Goal: Task Accomplishment & Management: Manage account settings

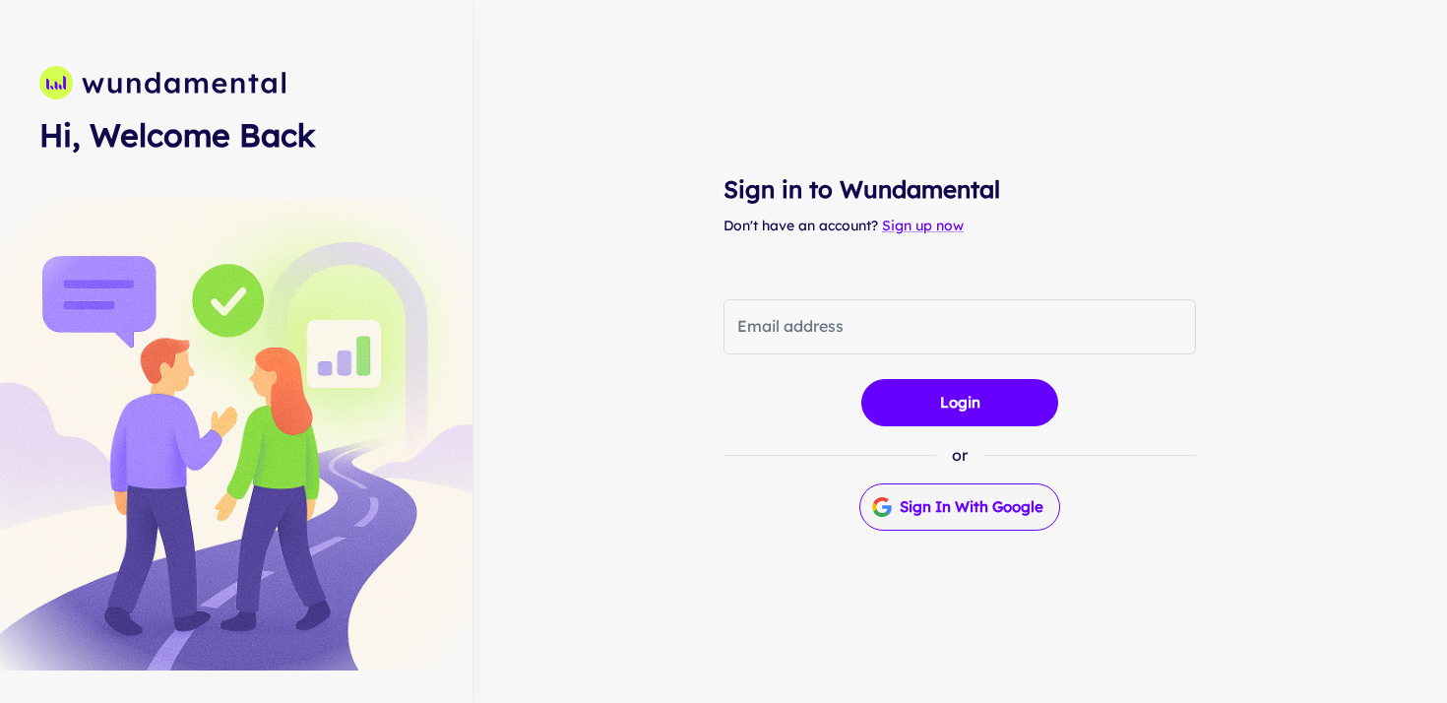
click at [932, 513] on button "Sign in with Google" at bounding box center [960, 506] width 201 height 47
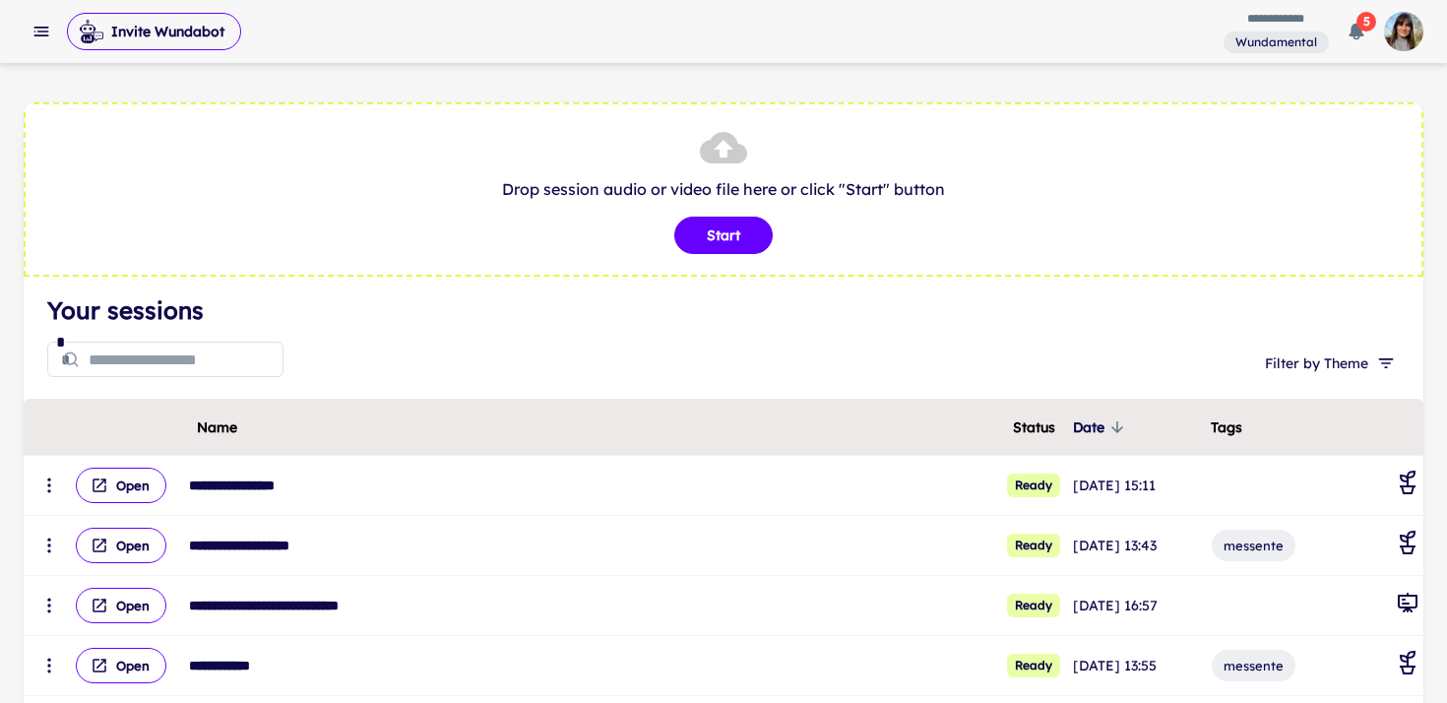
click at [38, 32] on rect "button" at bounding box center [43, 32] width 12 height 2
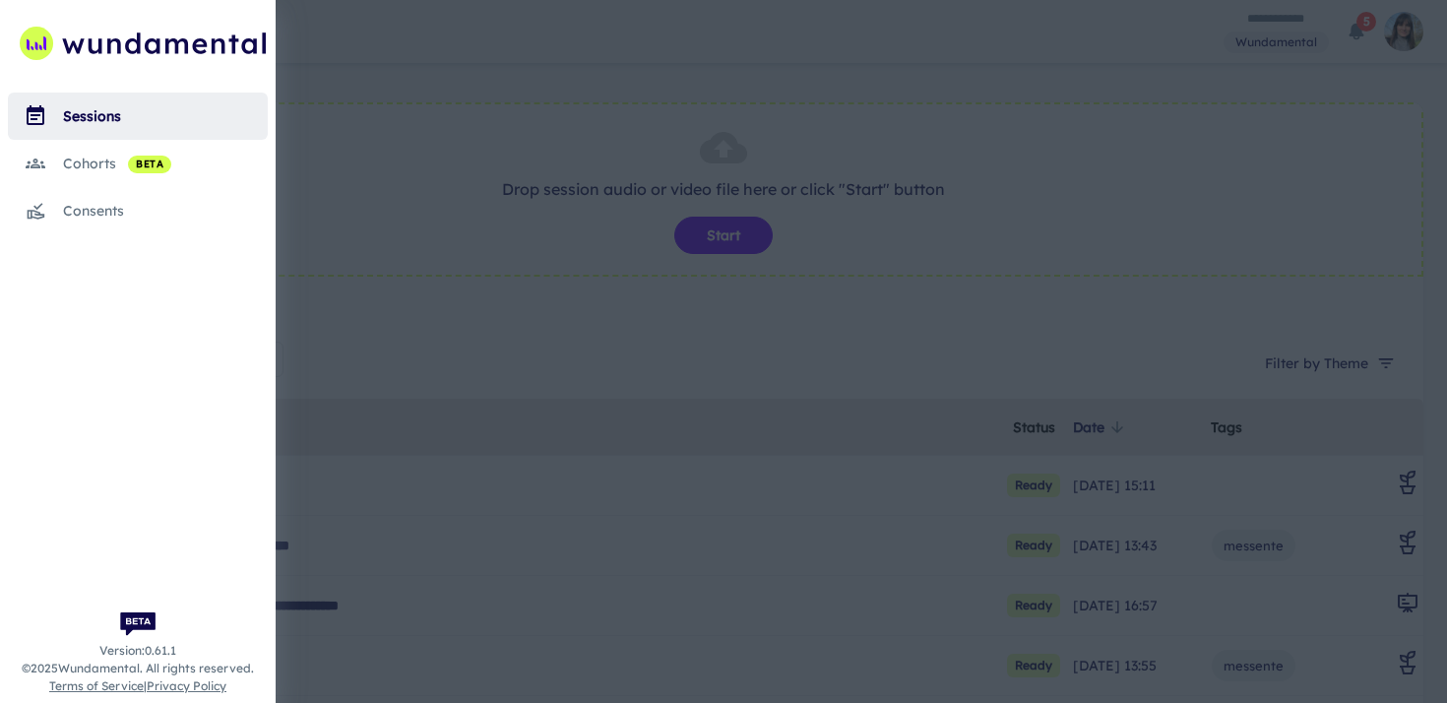
click at [85, 159] on div "cohorts beta" at bounding box center [165, 164] width 205 height 22
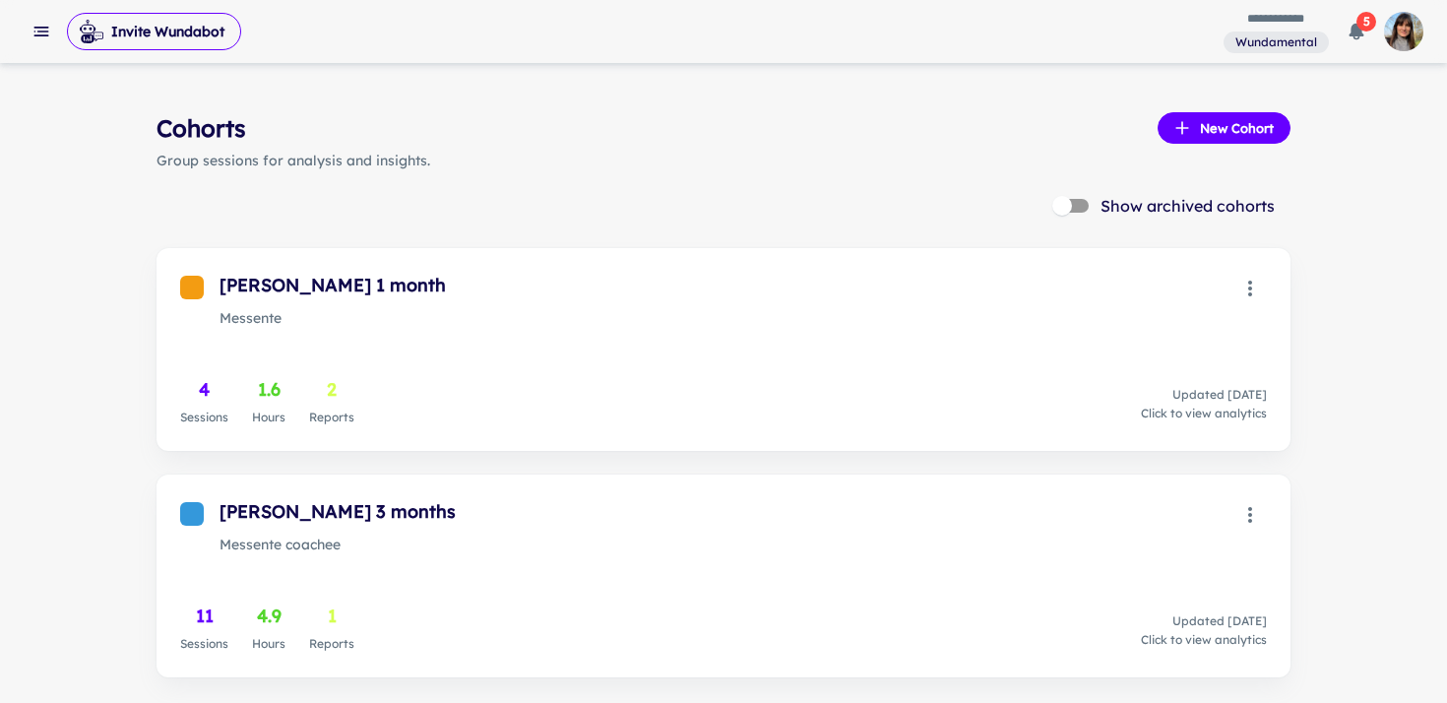
click at [34, 35] on rect "button" at bounding box center [41, 35] width 15 height 2
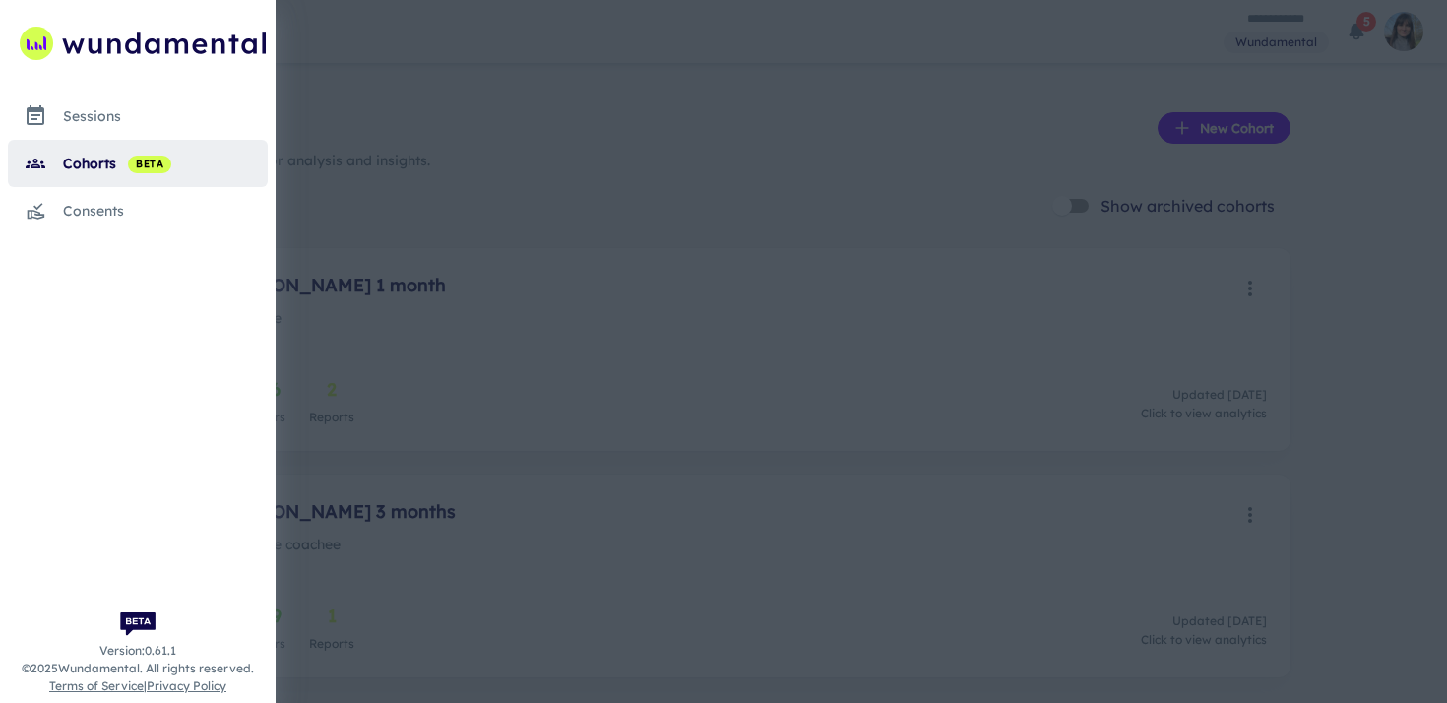
click at [79, 116] on div "sessions" at bounding box center [165, 116] width 205 height 22
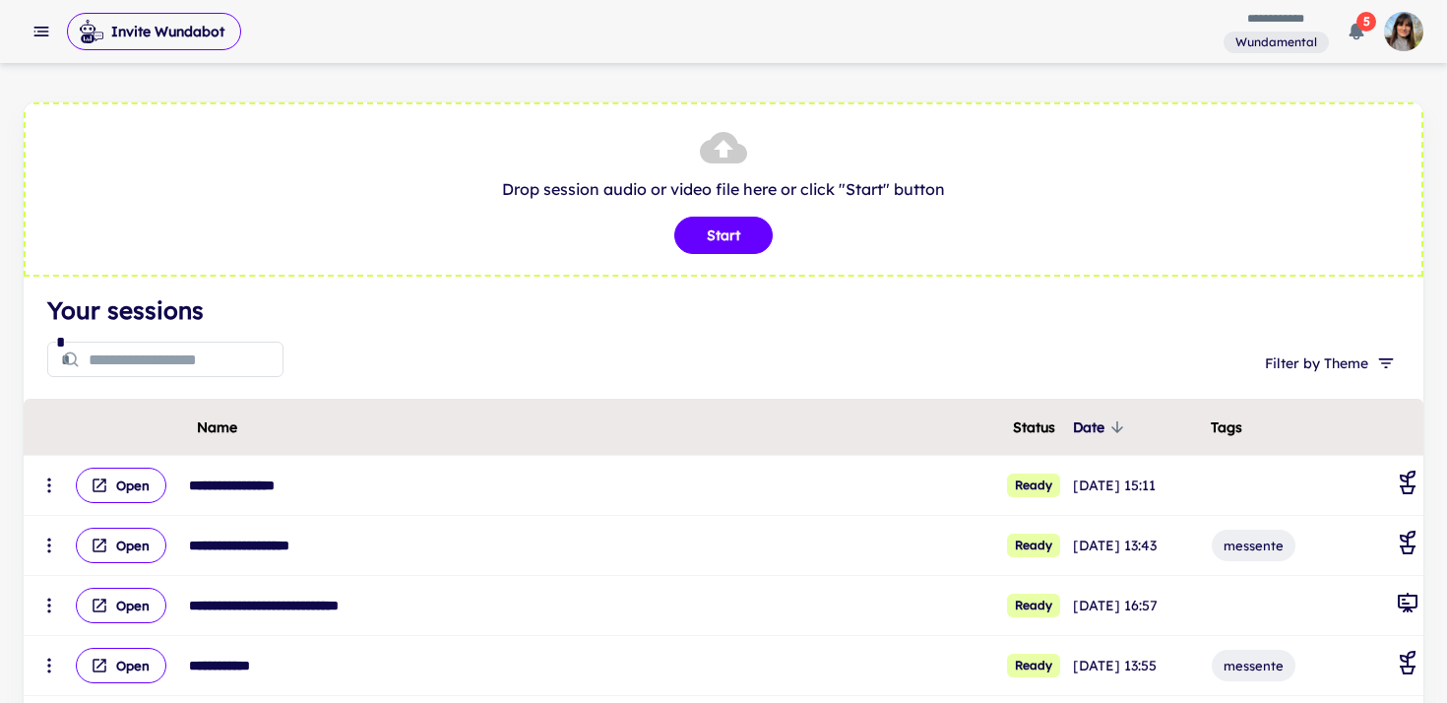
click at [1401, 20] on img "button" at bounding box center [1403, 31] width 39 height 39
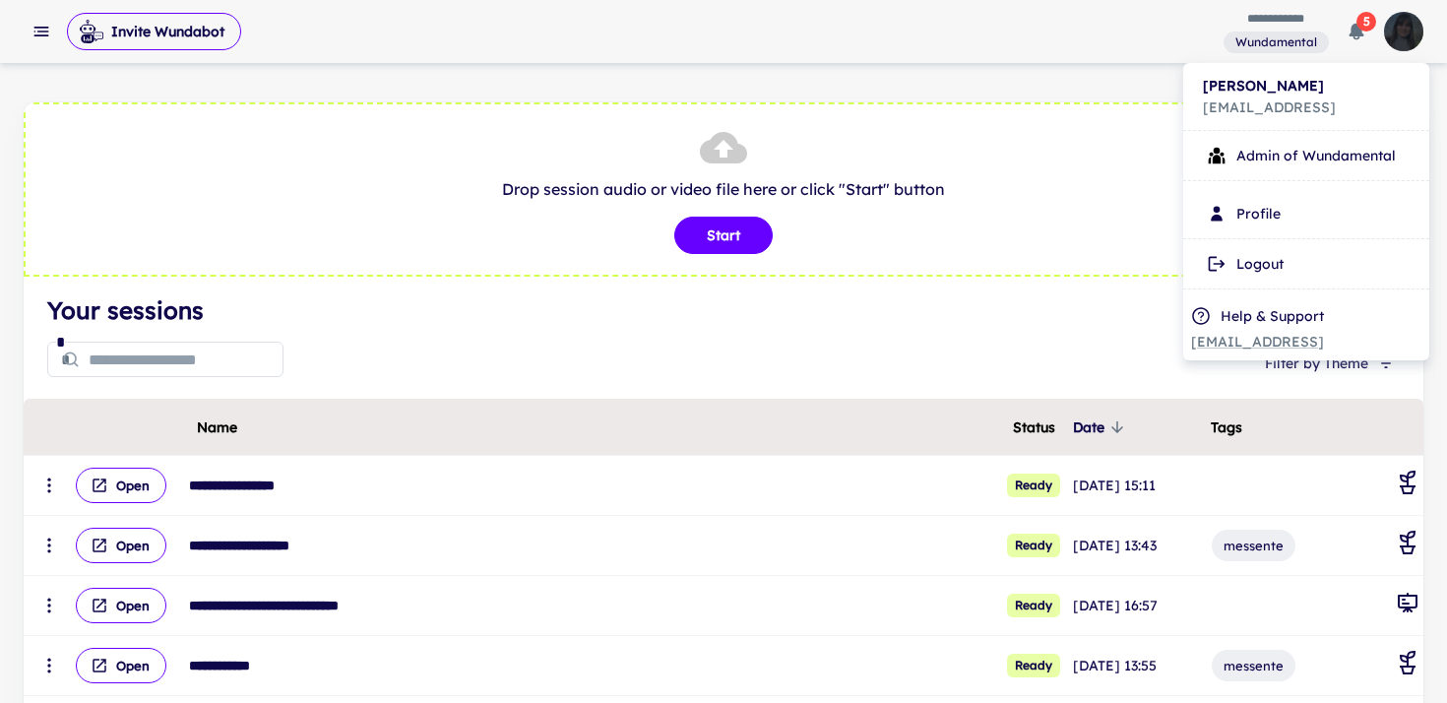
click at [1264, 270] on li "Logout" at bounding box center [1306, 263] width 230 height 33
